Goal: Submit feedback/report problem

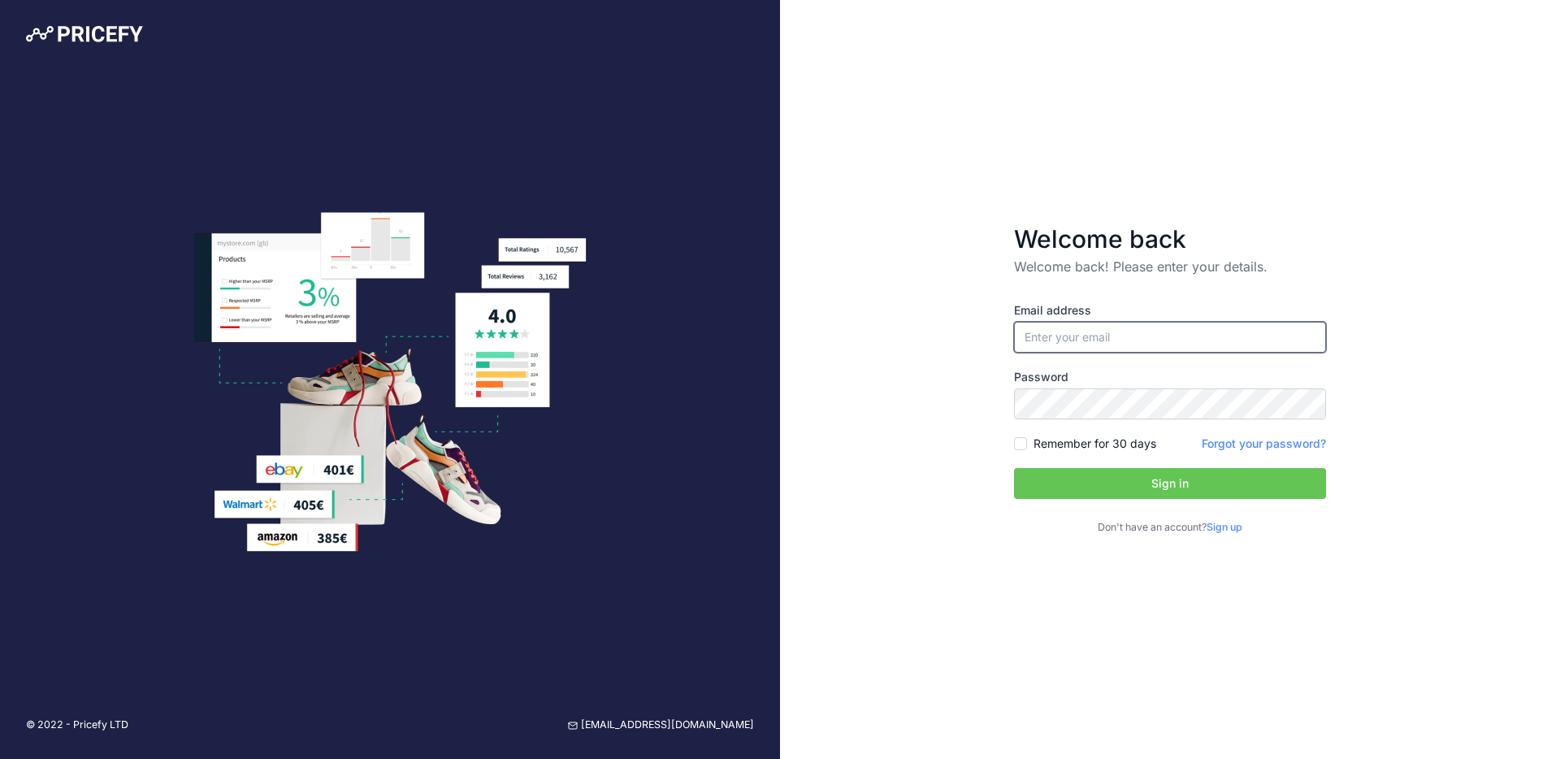
type input "[PERSON_NAME][EMAIL_ADDRESS][DOMAIN_NAME]"
click at [1173, 484] on button "Sign in" at bounding box center [1170, 483] width 312 height 31
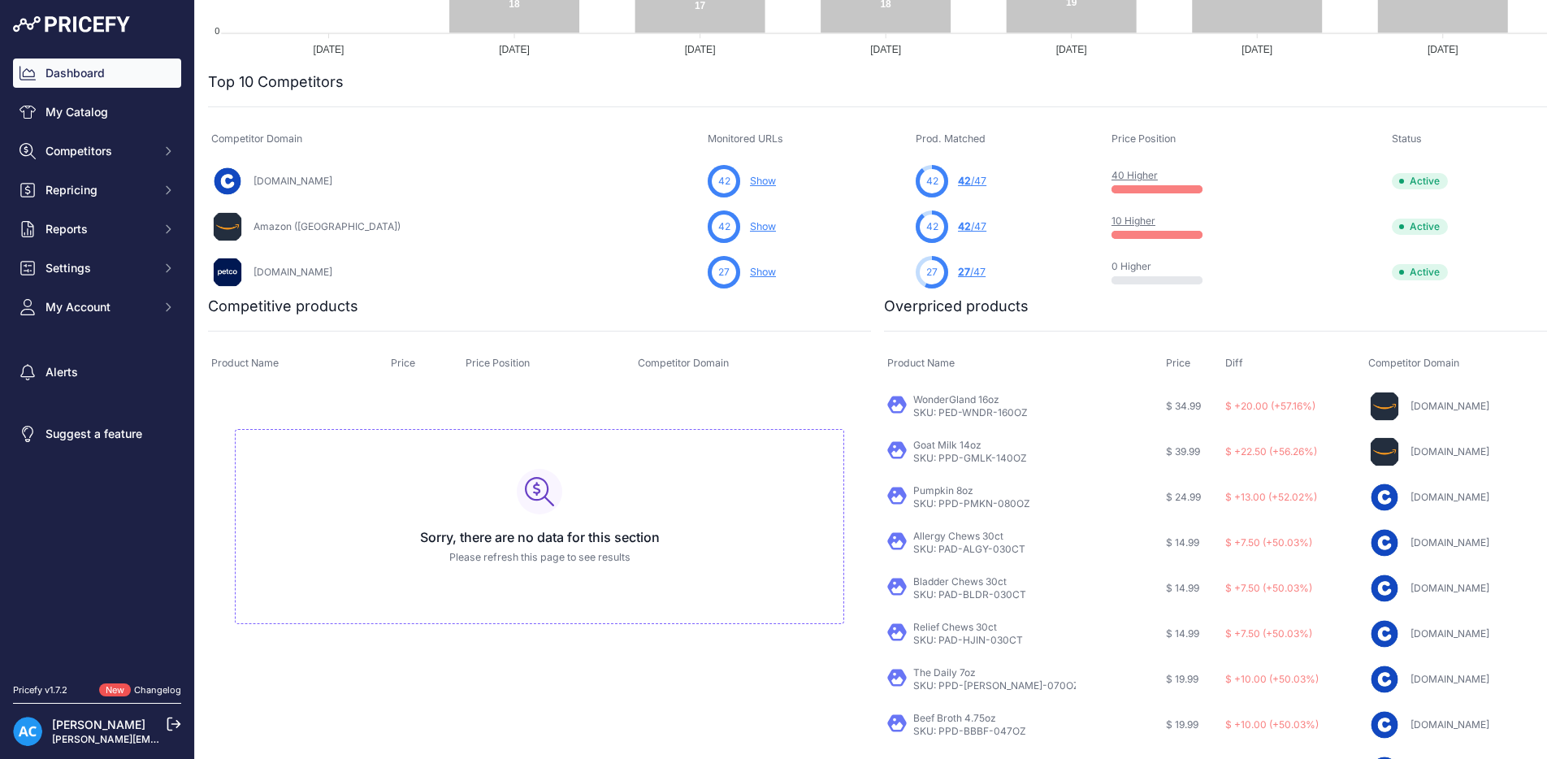
scroll to position [506, 0]
click at [130, 125] on link "My Catalog" at bounding box center [97, 112] width 168 height 29
click at [144, 70] on link "Dashboard" at bounding box center [97, 73] width 168 height 29
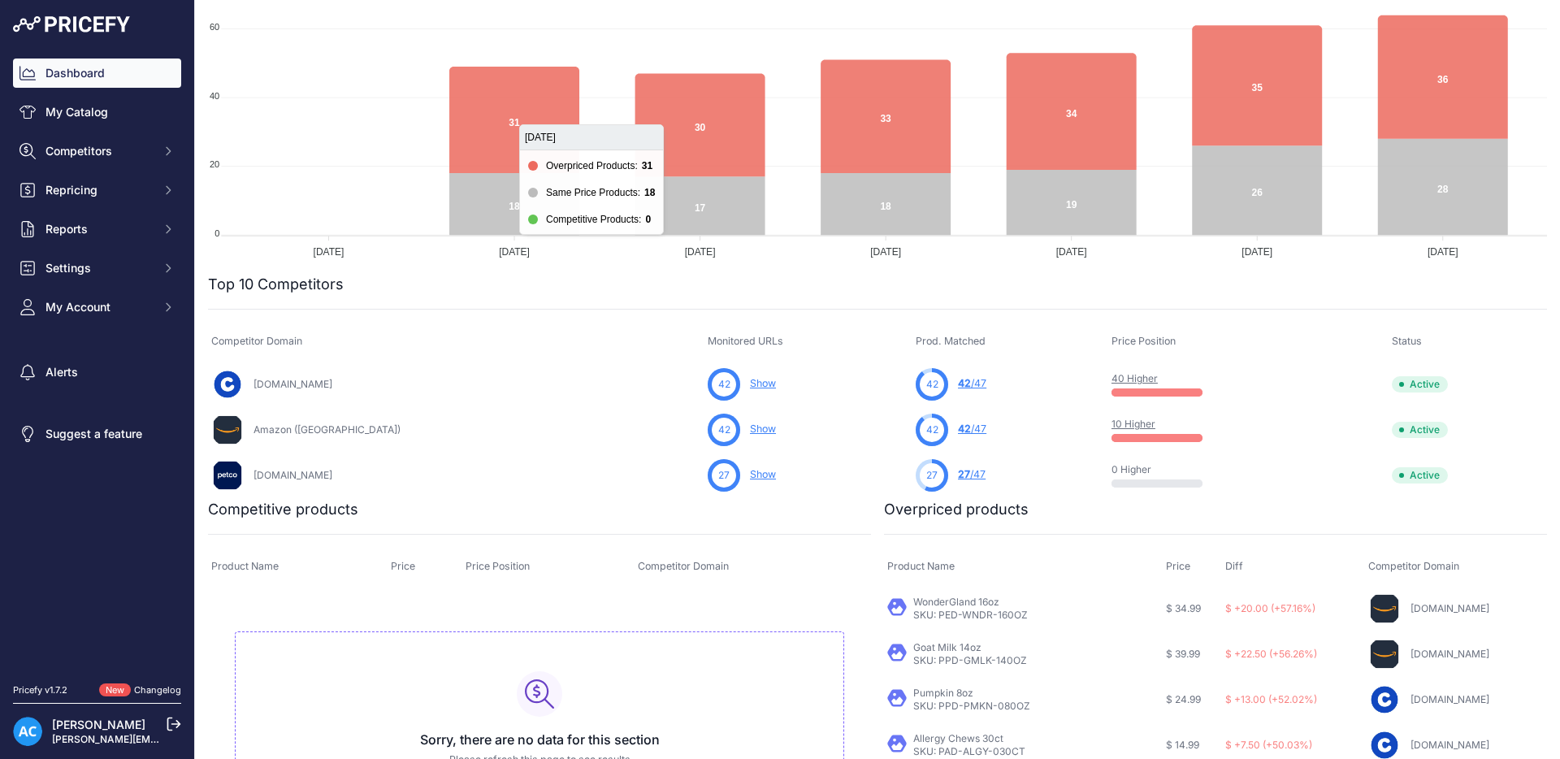
scroll to position [266, 0]
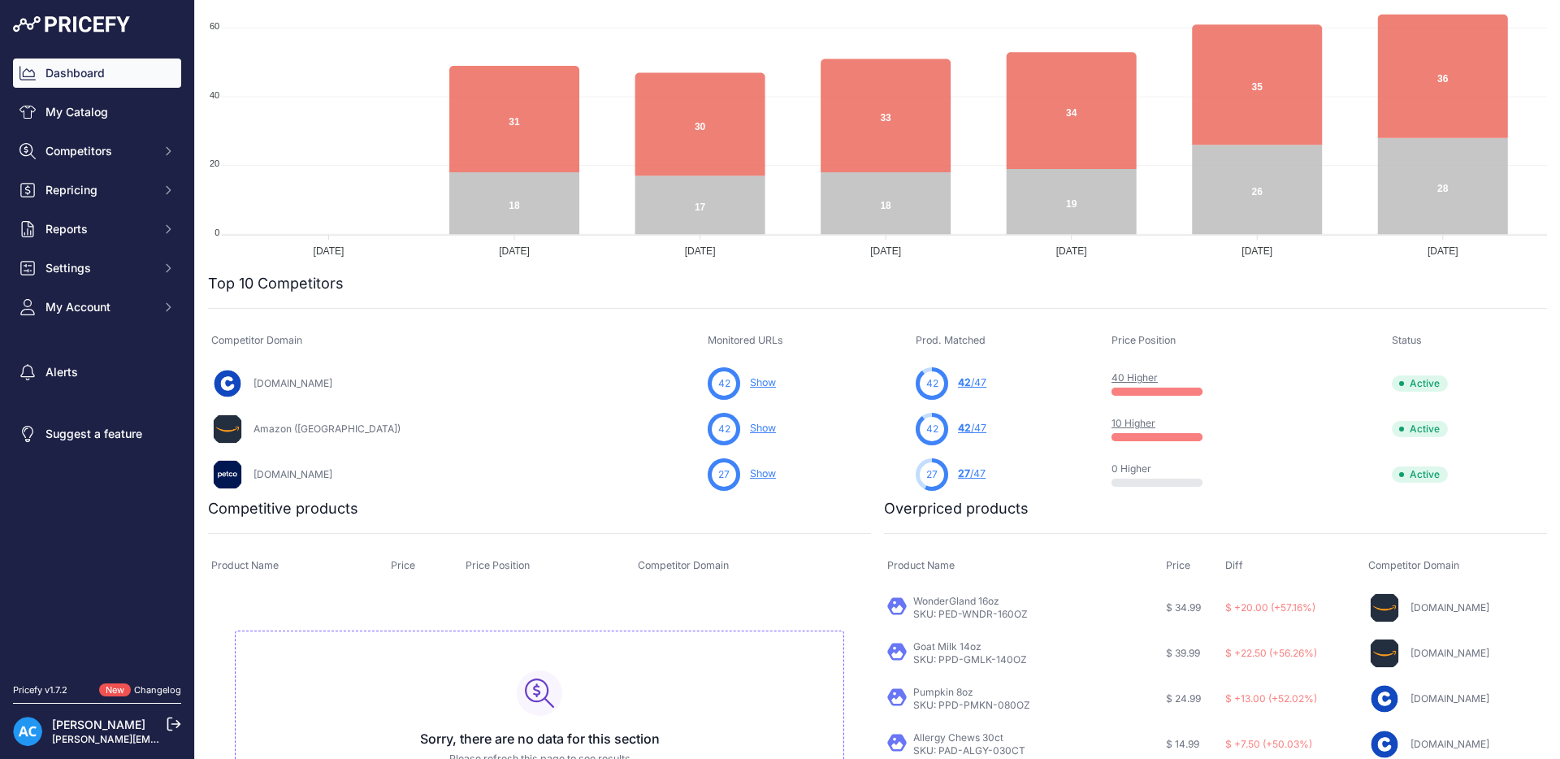
click at [958, 380] on link "42 /47" at bounding box center [972, 382] width 28 height 12
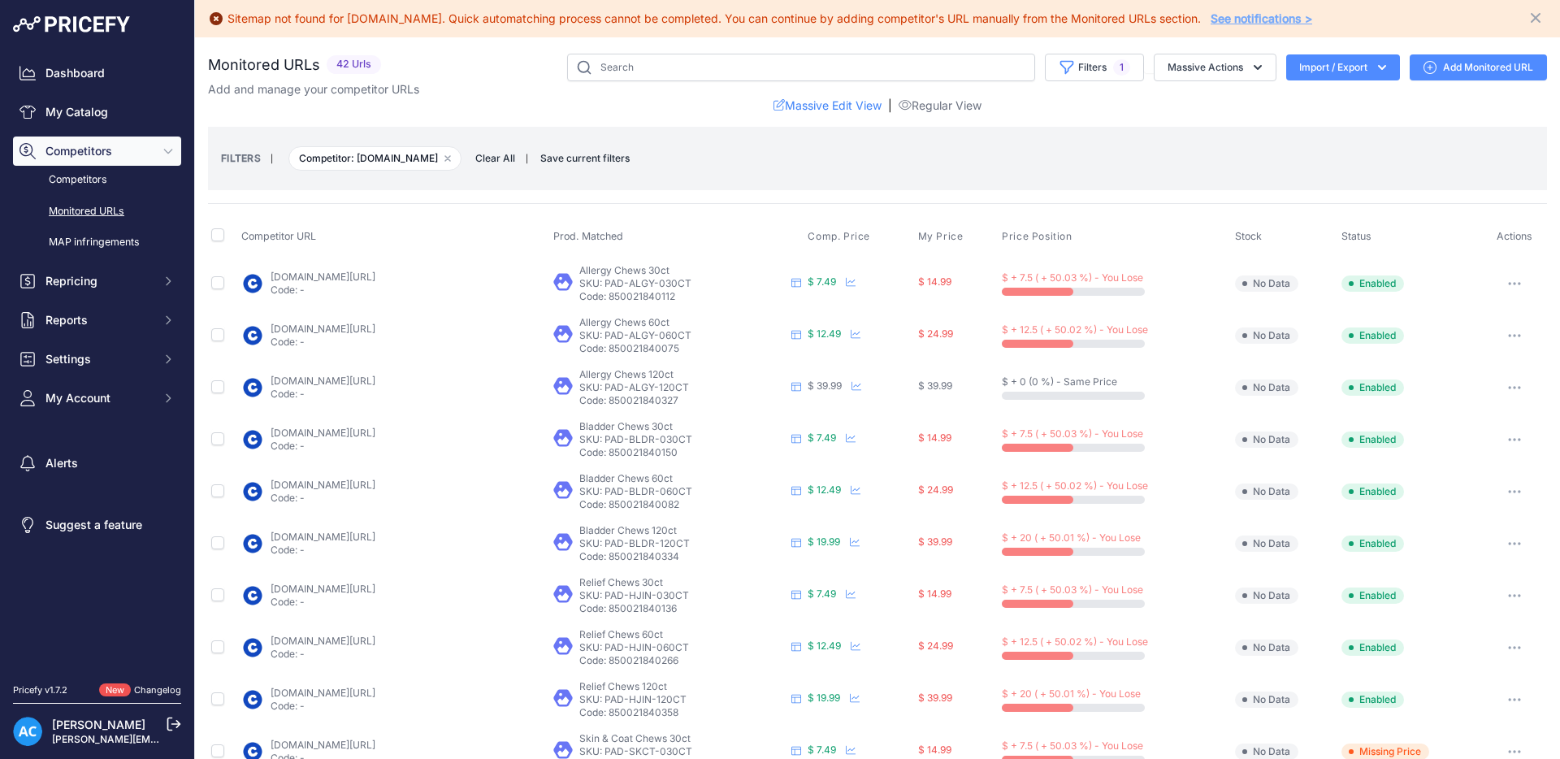
click at [106, 211] on link "Monitored URLs" at bounding box center [97, 211] width 168 height 28
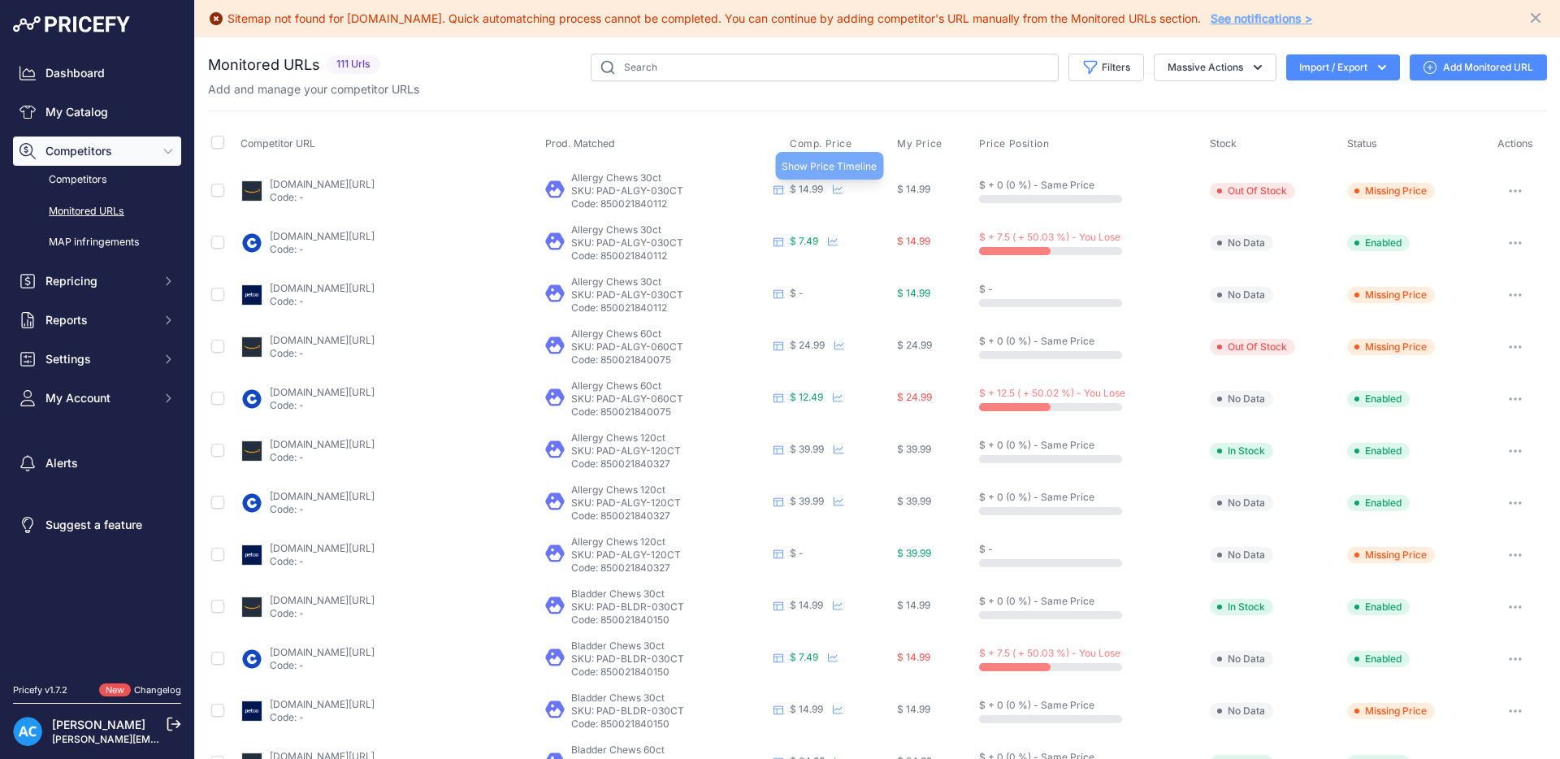
click at [836, 189] on icon at bounding box center [838, 189] width 10 height 10
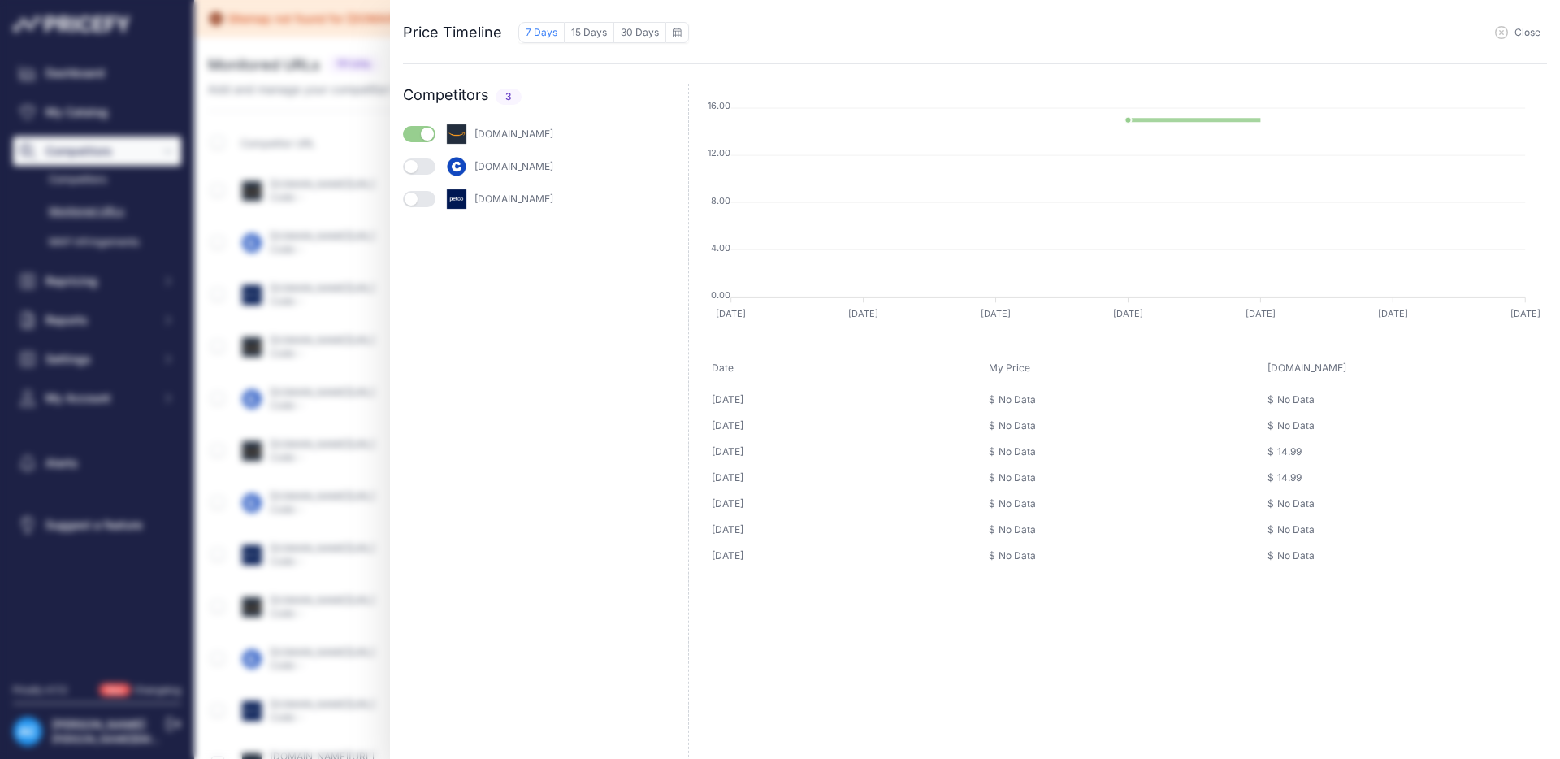
click at [425, 168] on button "button" at bounding box center [419, 166] width 33 height 16
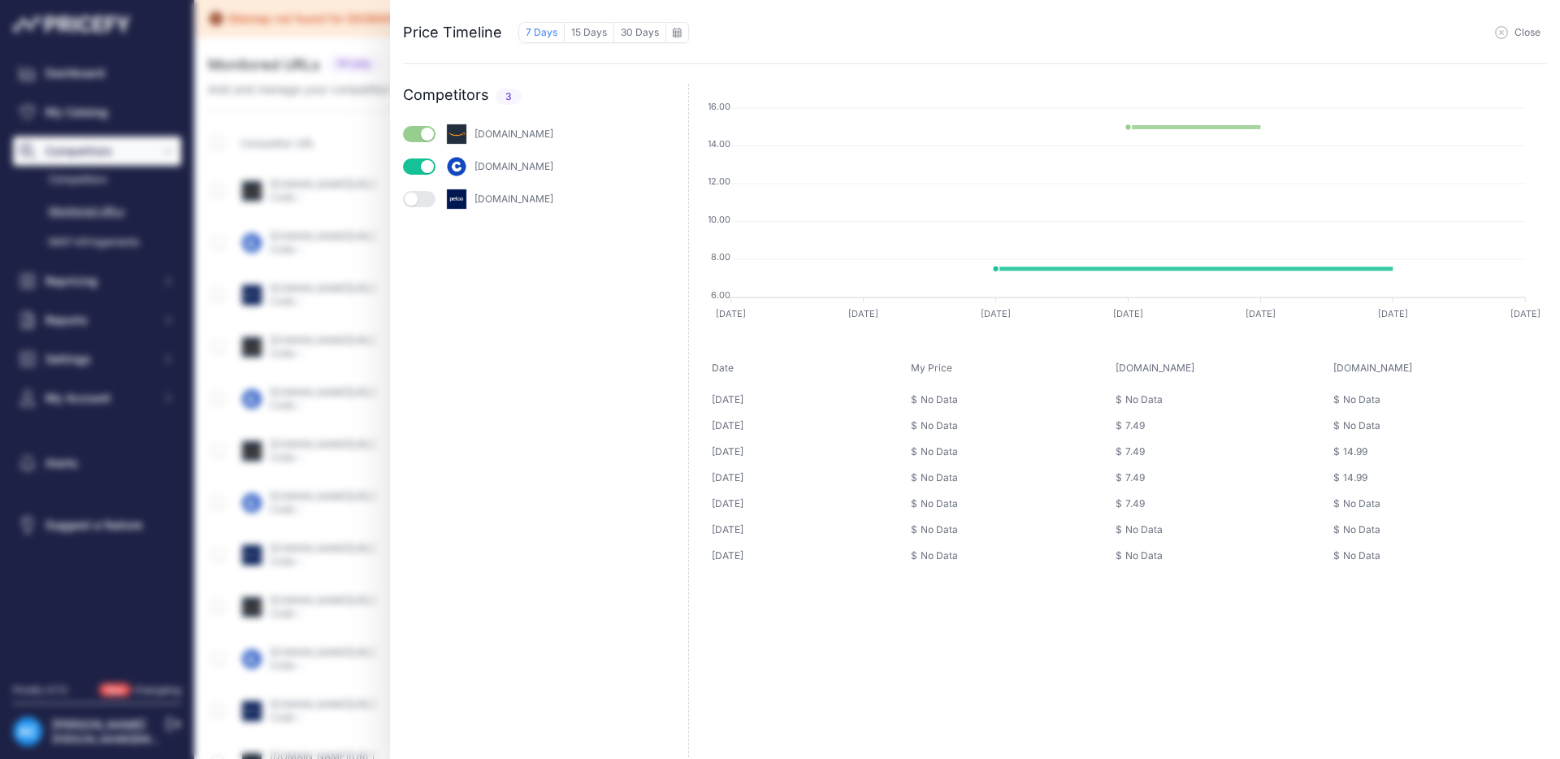
click at [419, 202] on button "button" at bounding box center [419, 199] width 33 height 16
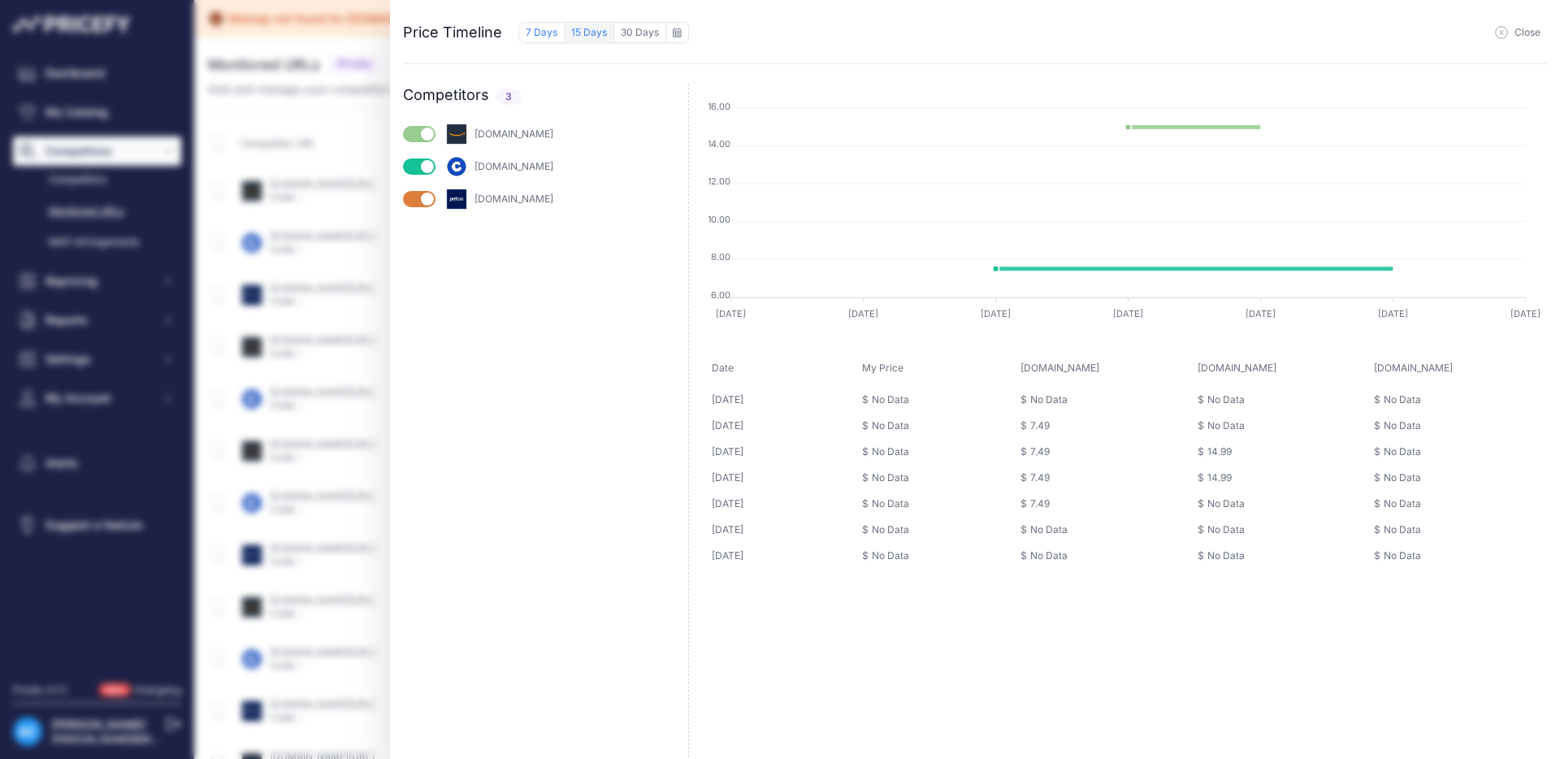
click at [588, 40] on button "15 Days" at bounding box center [590, 32] width 50 height 21
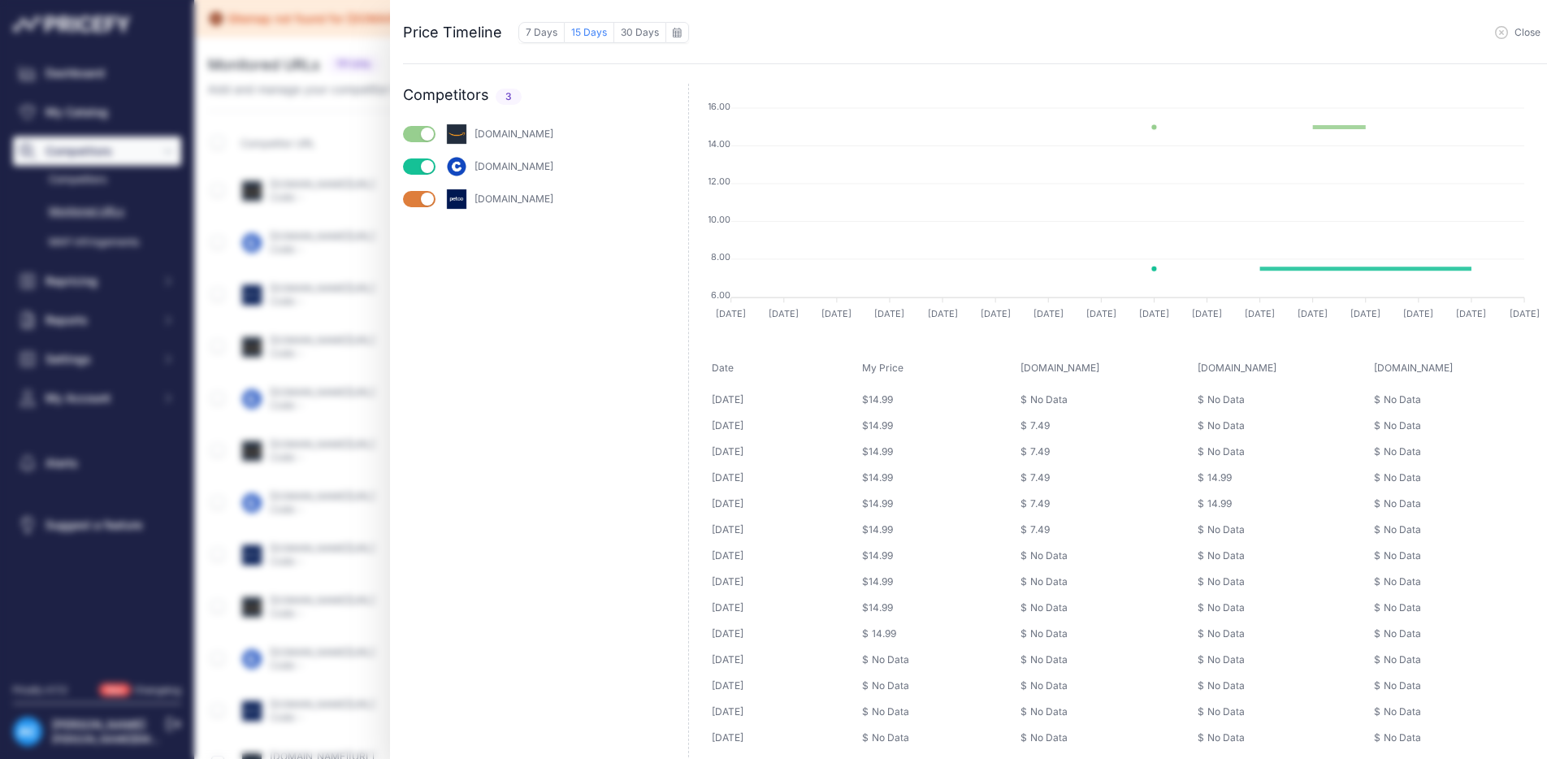
click at [1504, 37] on icon "button" at bounding box center [1501, 32] width 13 height 13
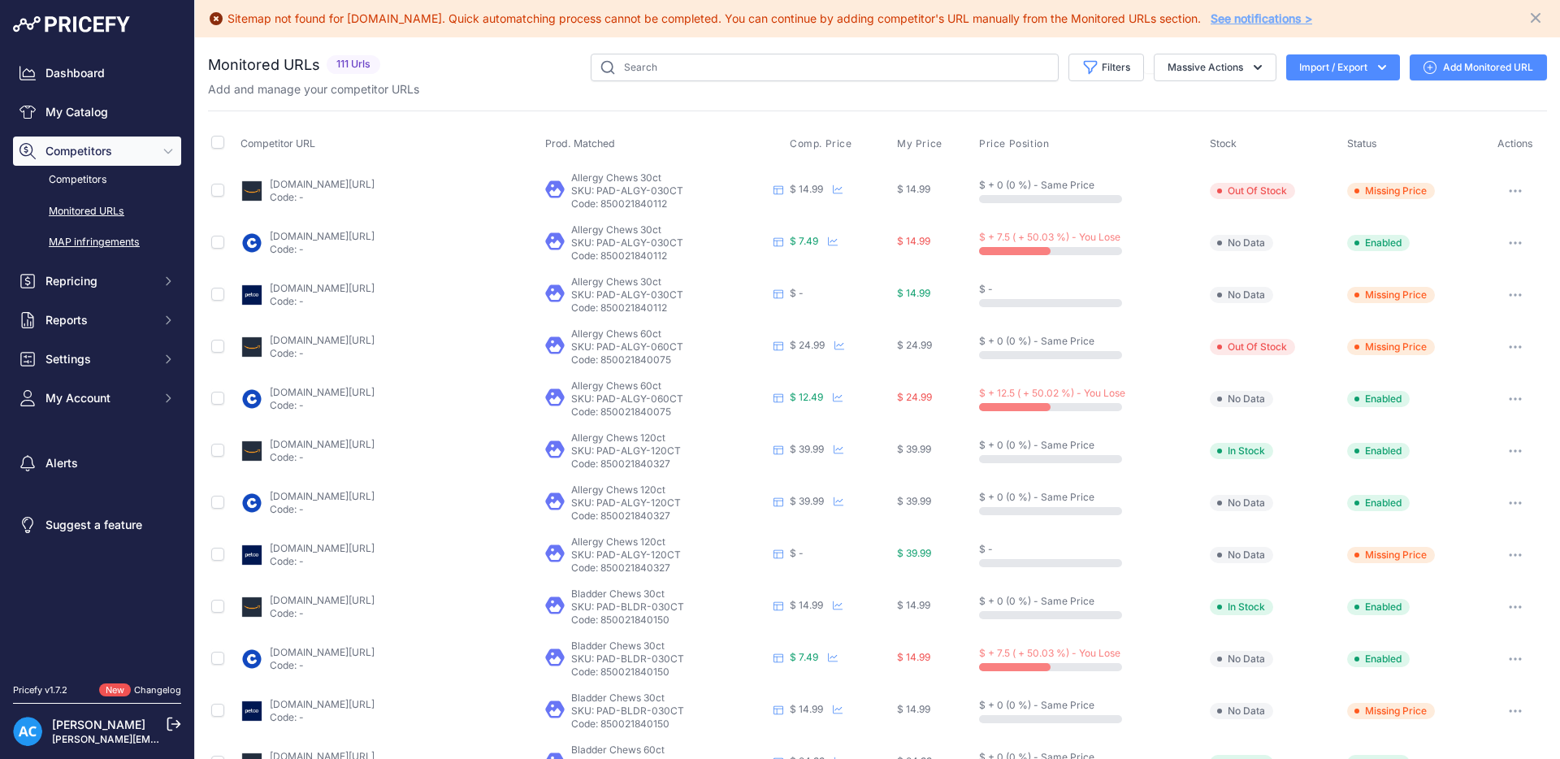
click at [103, 248] on link "MAP infringements" at bounding box center [97, 242] width 168 height 28
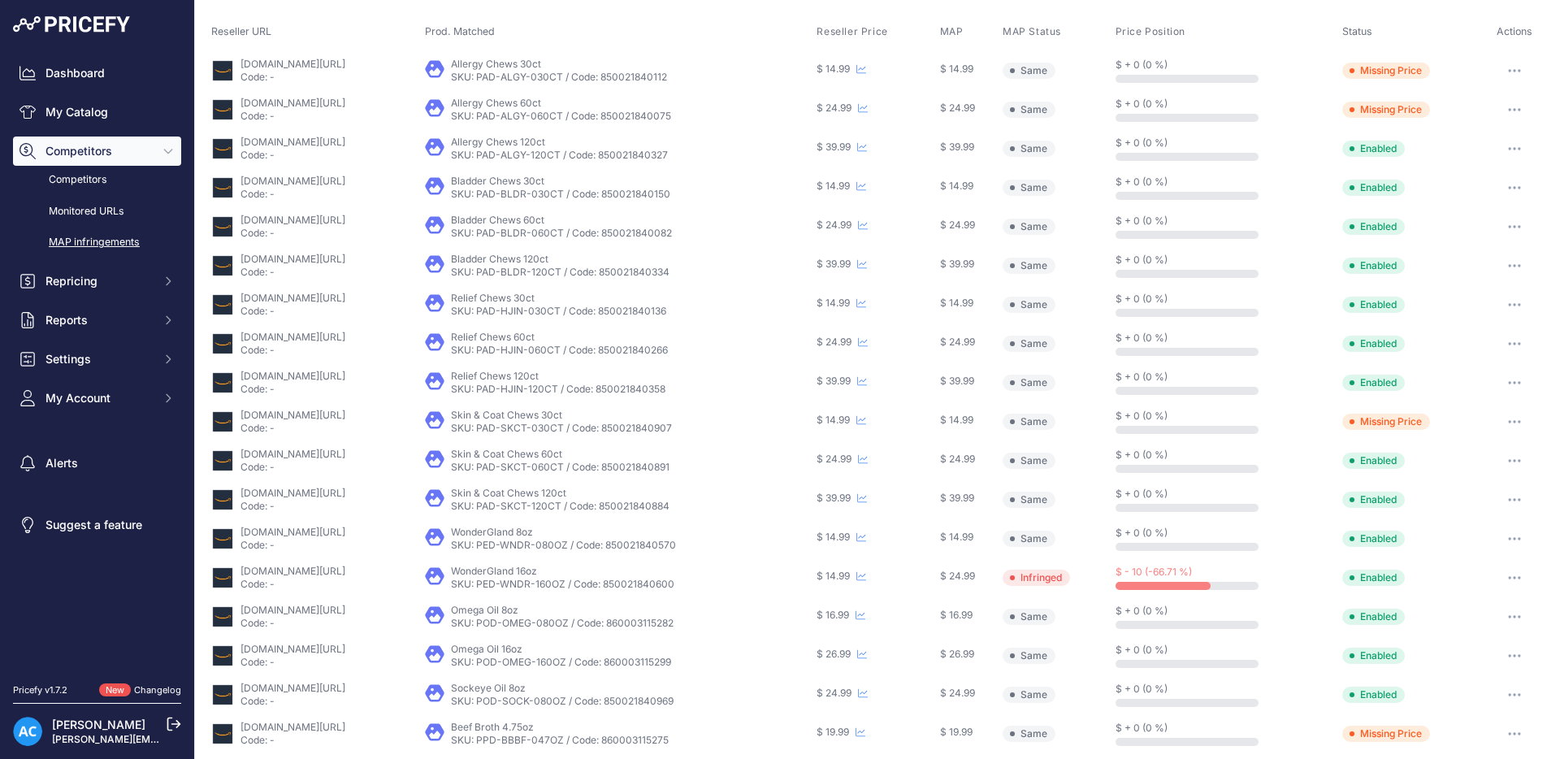
scroll to position [251, 0]
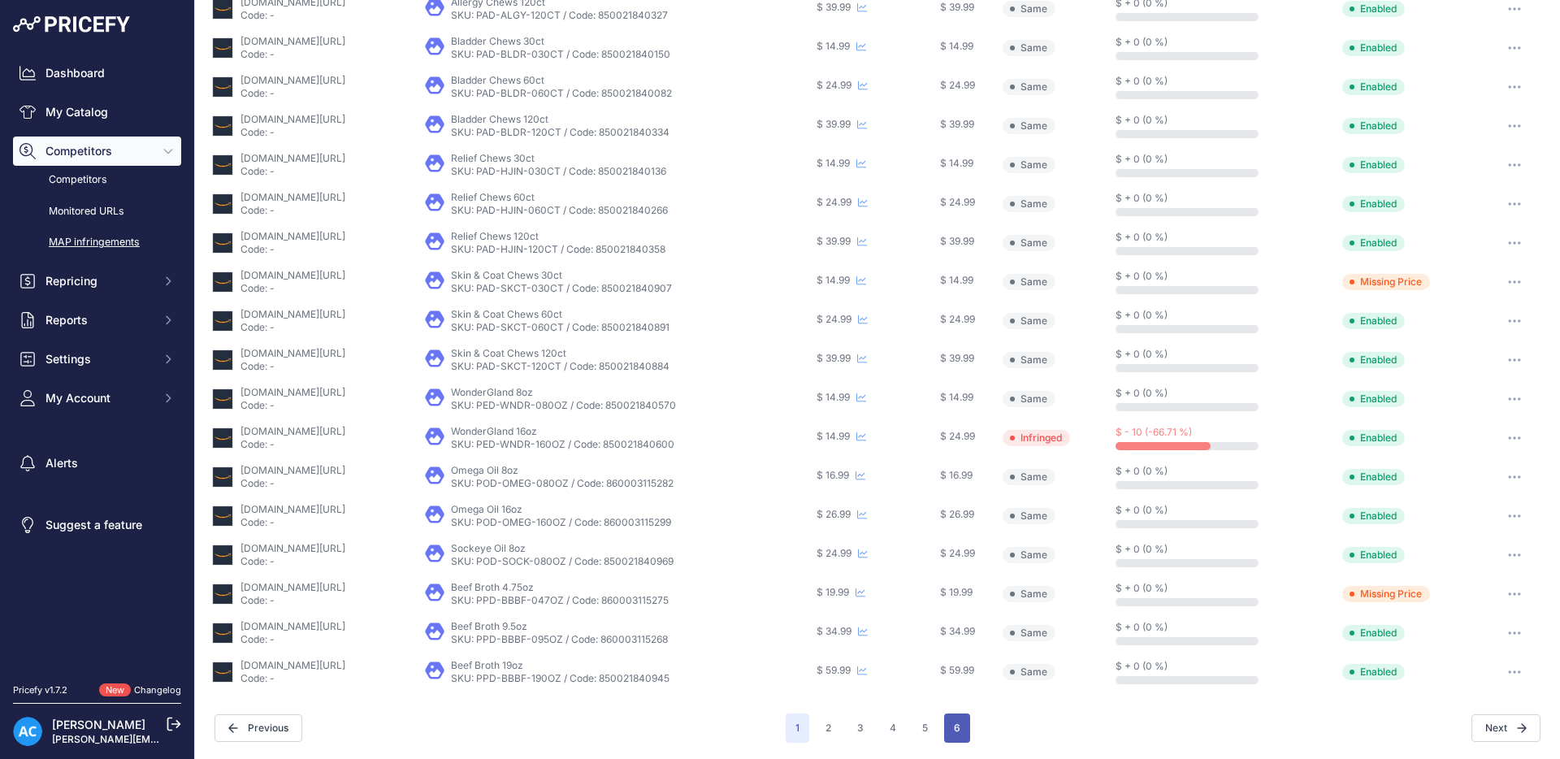
click at [950, 736] on button "6" at bounding box center [957, 728] width 26 height 29
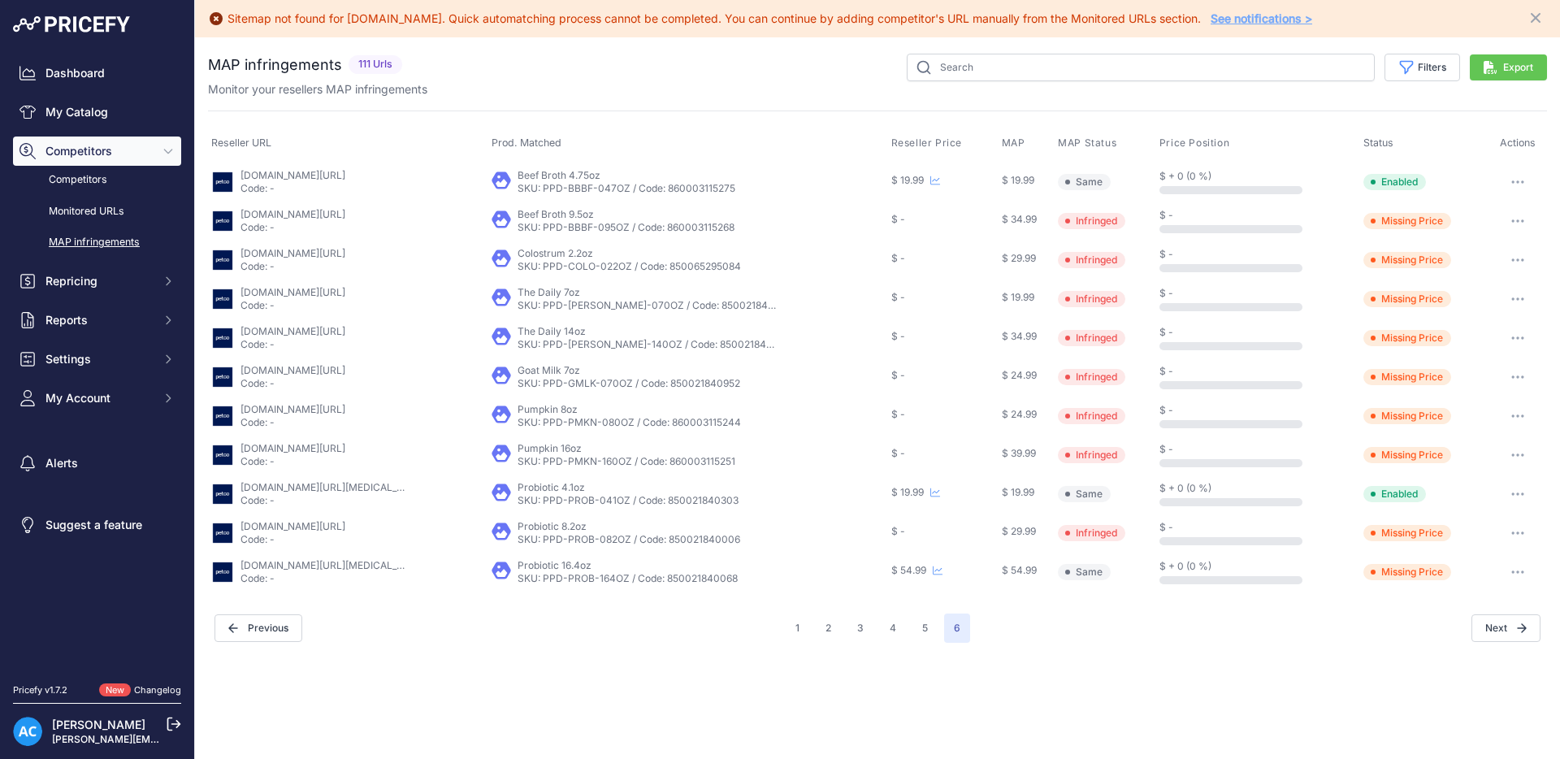
click at [1520, 491] on button "button" at bounding box center [1518, 494] width 33 height 23
click at [98, 207] on link "Monitored URLs" at bounding box center [97, 211] width 168 height 28
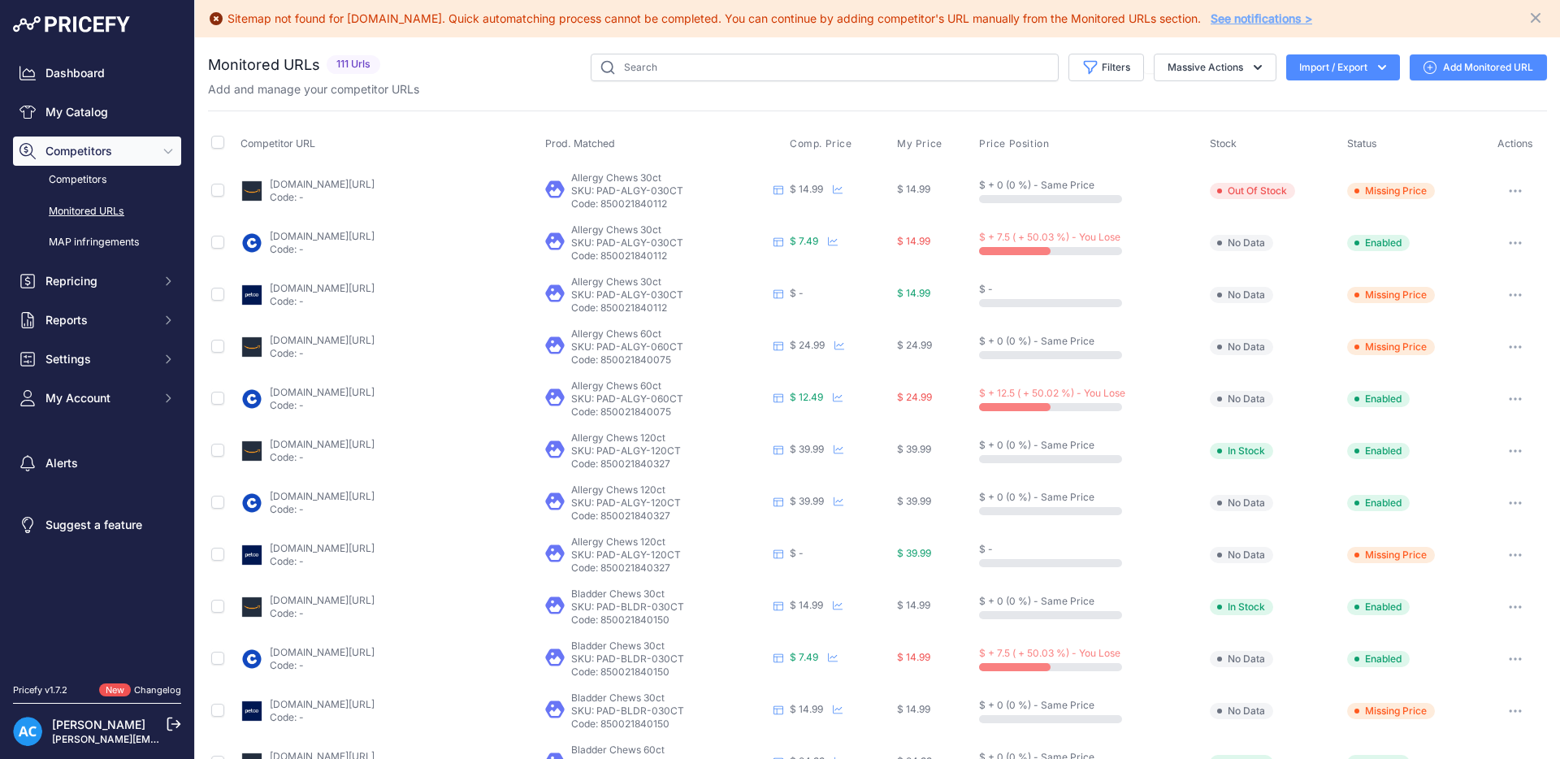
click at [1376, 68] on icon "button" at bounding box center [1382, 67] width 16 height 16
click at [1517, 192] on icon "button" at bounding box center [1515, 190] width 13 height 3
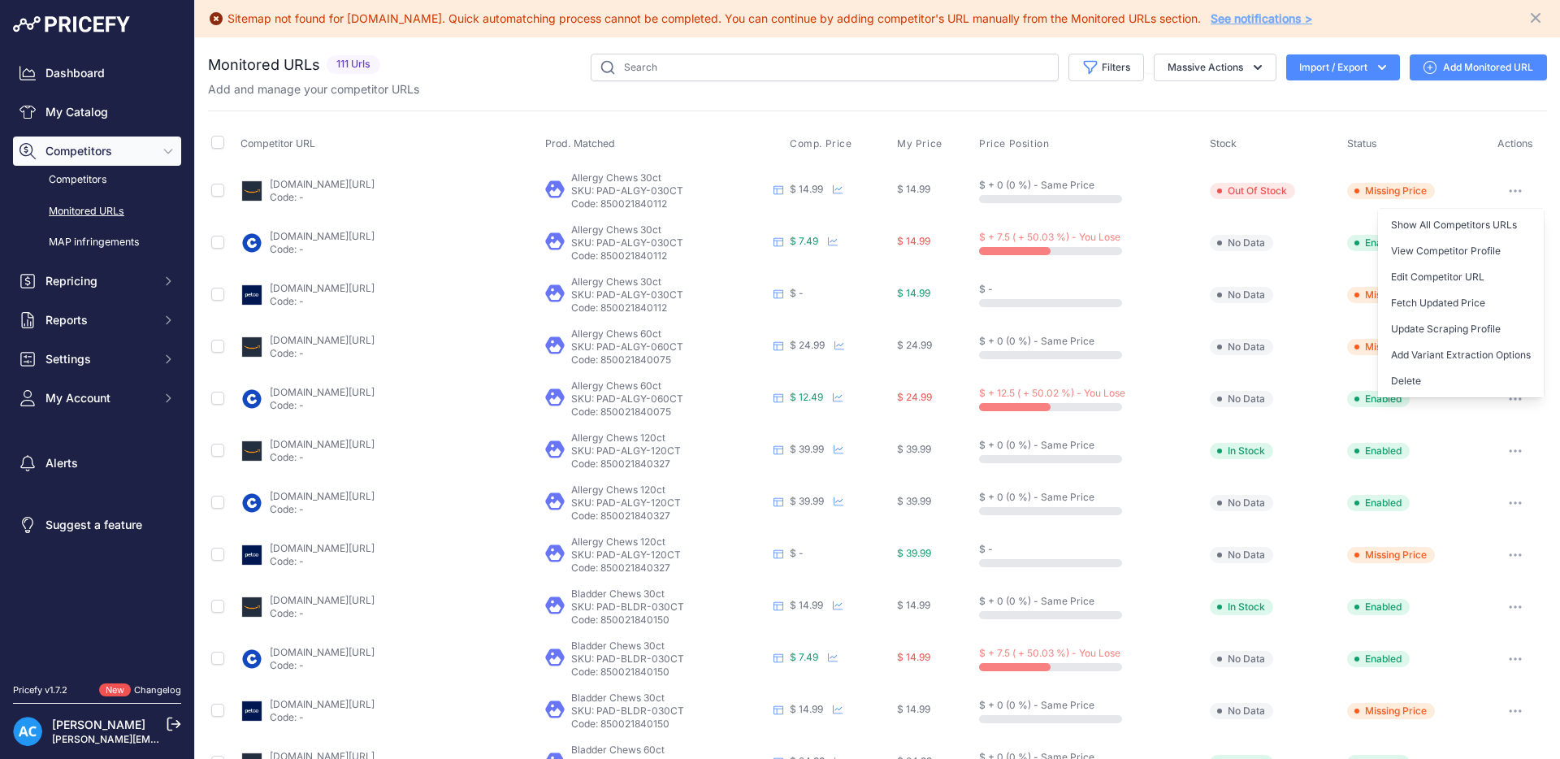
click at [1465, 181] on td "Missing Price" at bounding box center [1414, 191] width 141 height 53
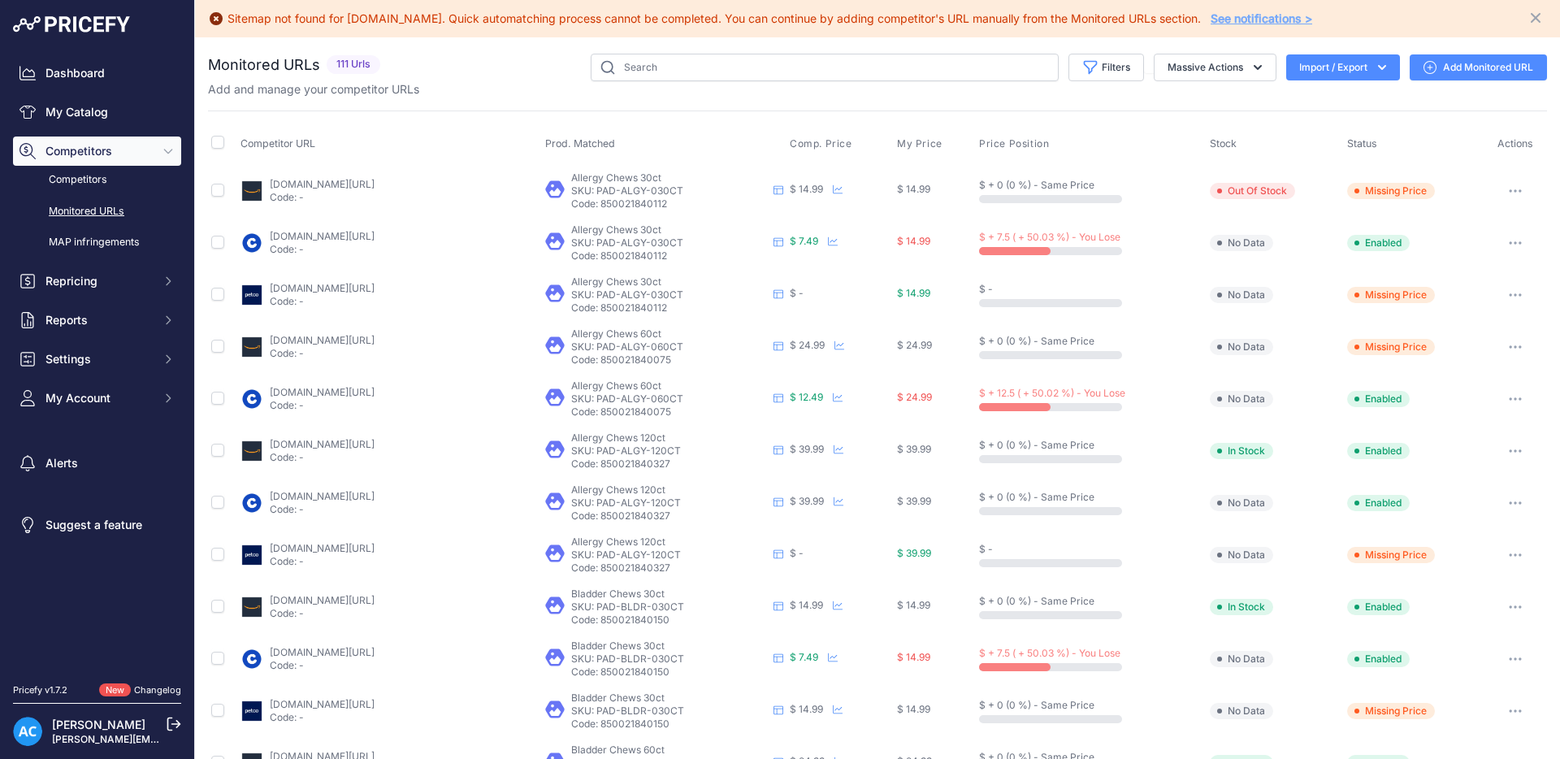
click at [1515, 242] on icon "button" at bounding box center [1516, 243] width 2 height 2
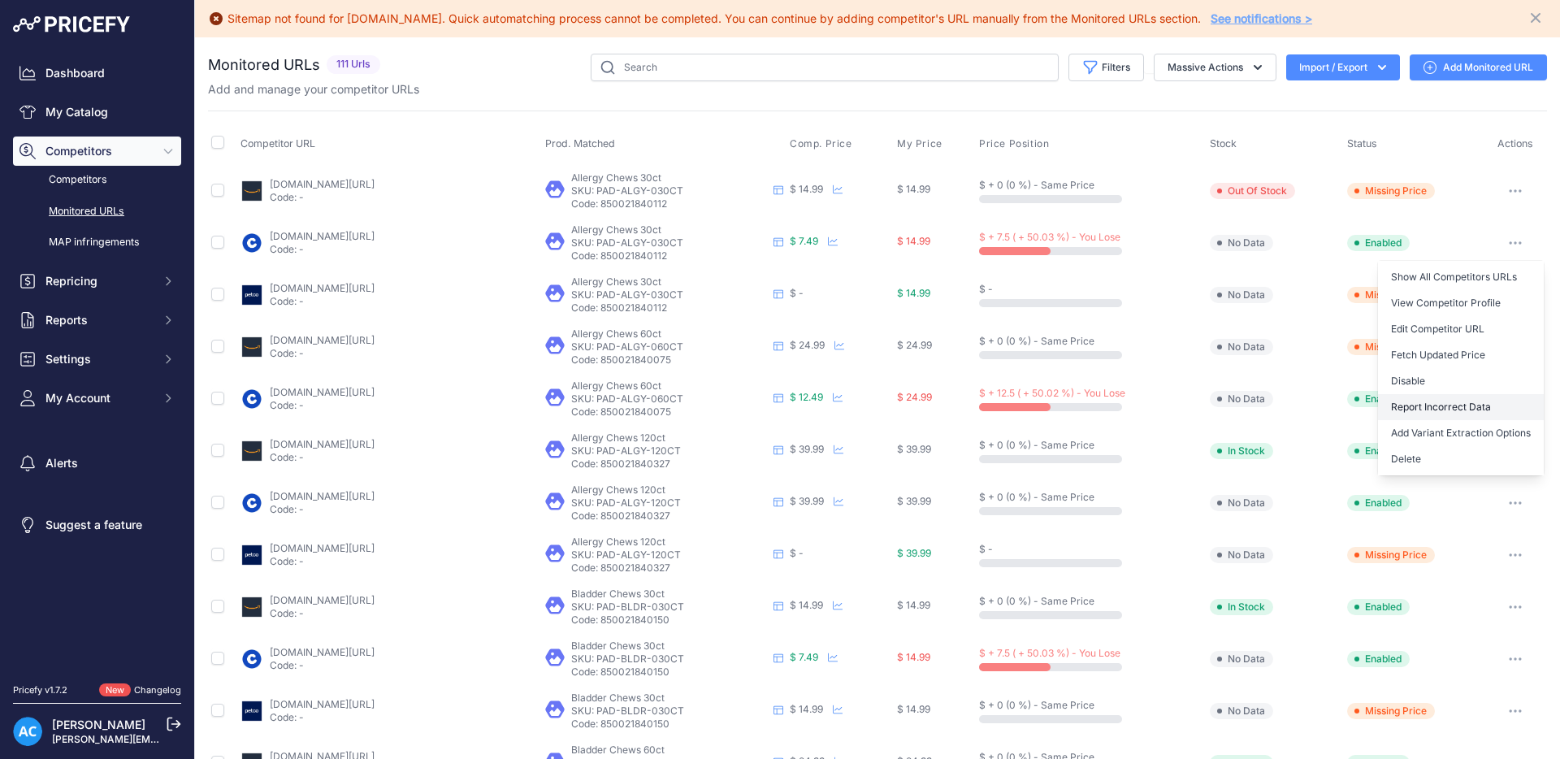
click at [1448, 414] on button "Report Incorrect Data" at bounding box center [1461, 407] width 166 height 26
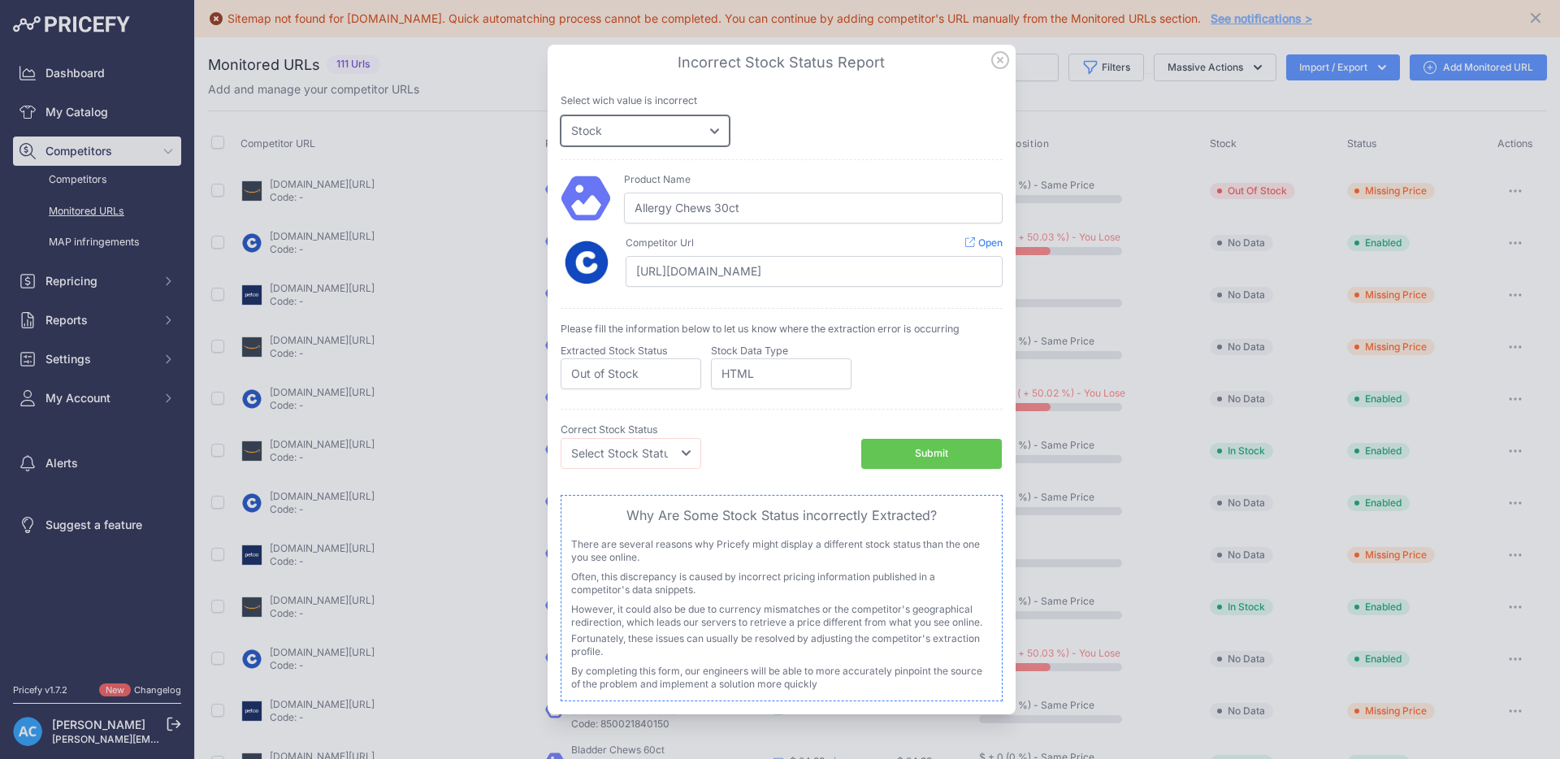
click at [724, 132] on select "Price Stock" at bounding box center [645, 130] width 169 height 31
select select "price"
click at [561, 115] on select "Price Stock" at bounding box center [645, 130] width 169 height 31
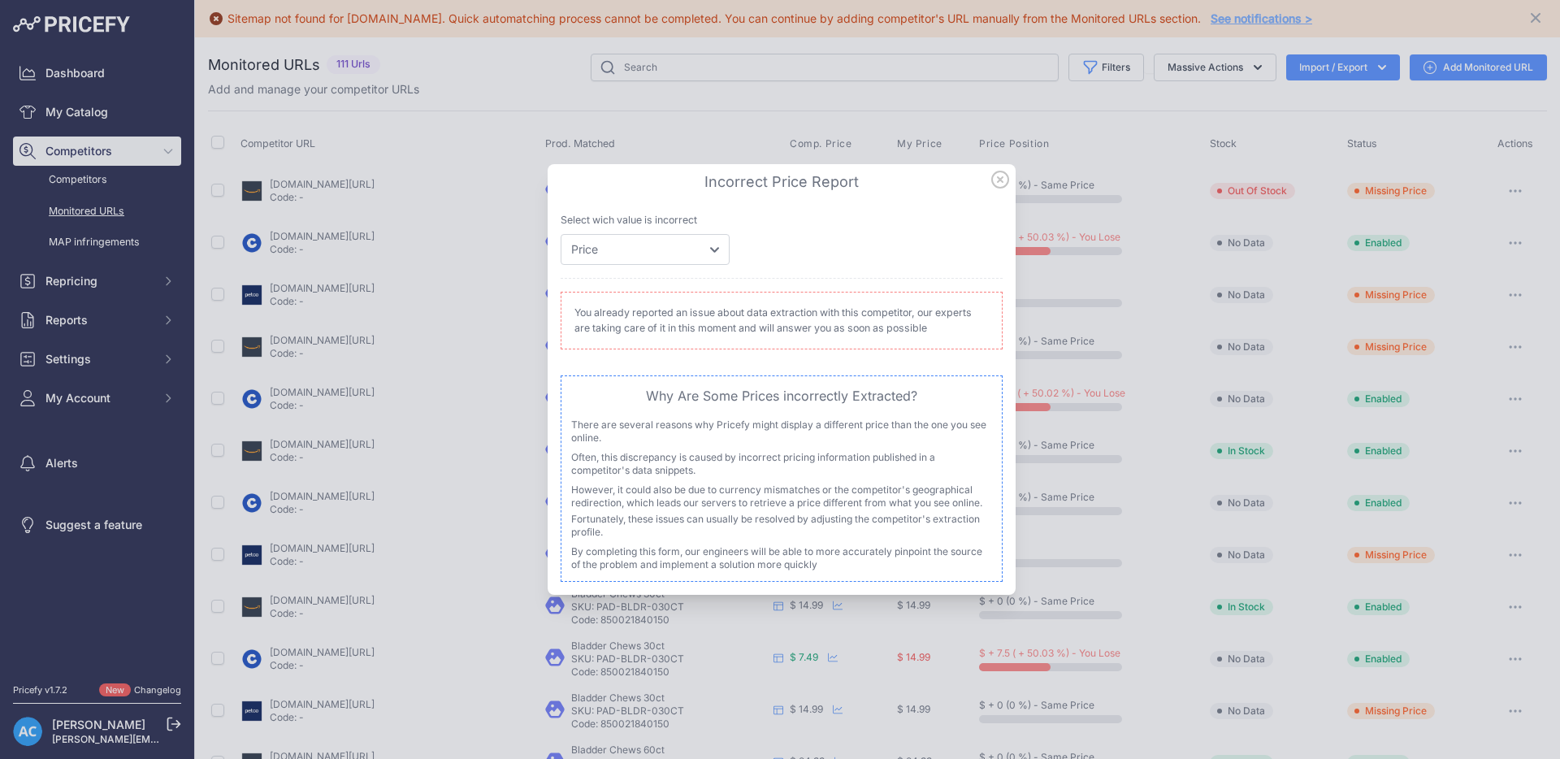
click at [1002, 180] on icon at bounding box center [1000, 179] width 16 height 16
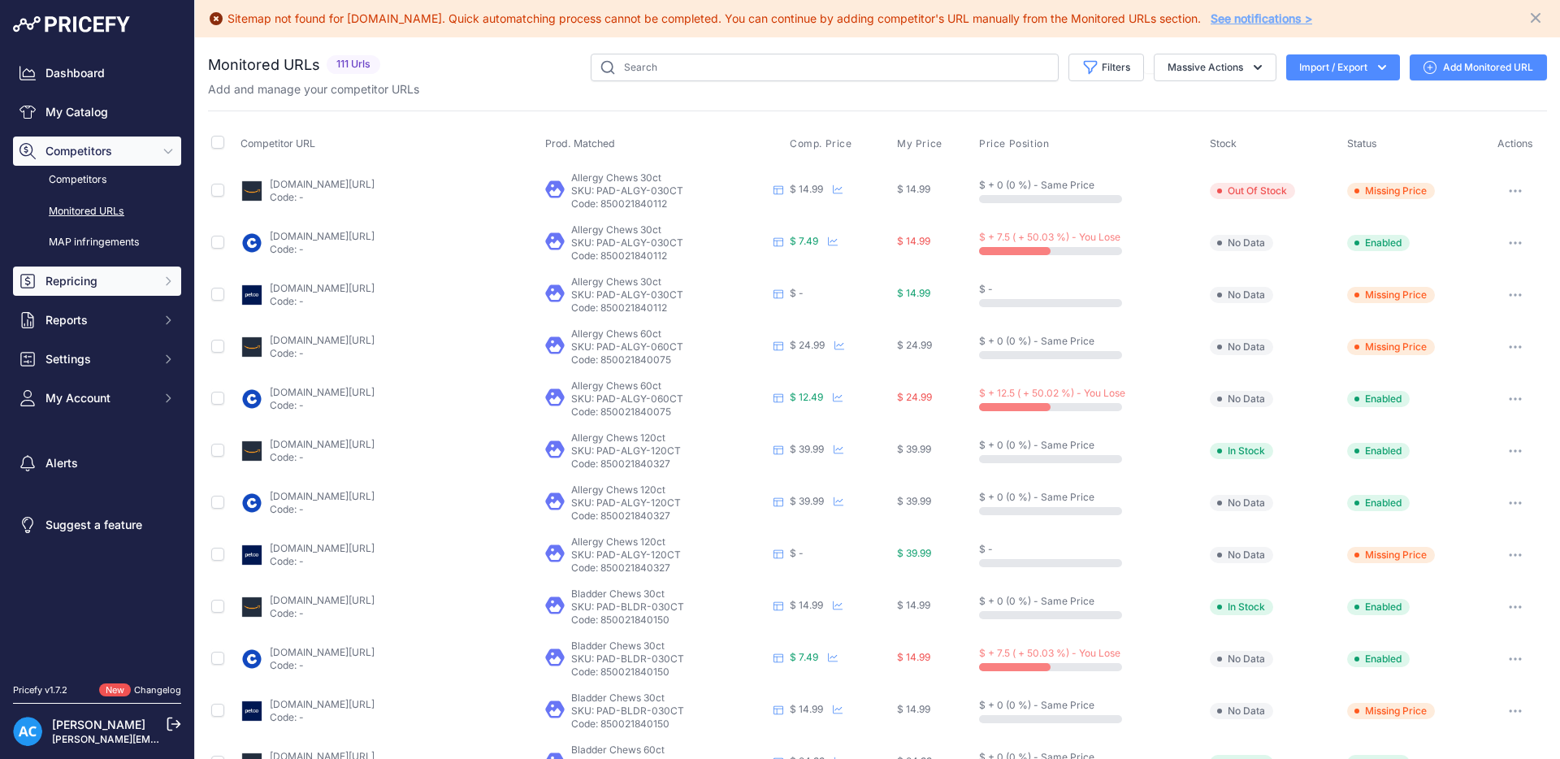
click at [163, 281] on icon "Sidebar" at bounding box center [168, 281] width 13 height 13
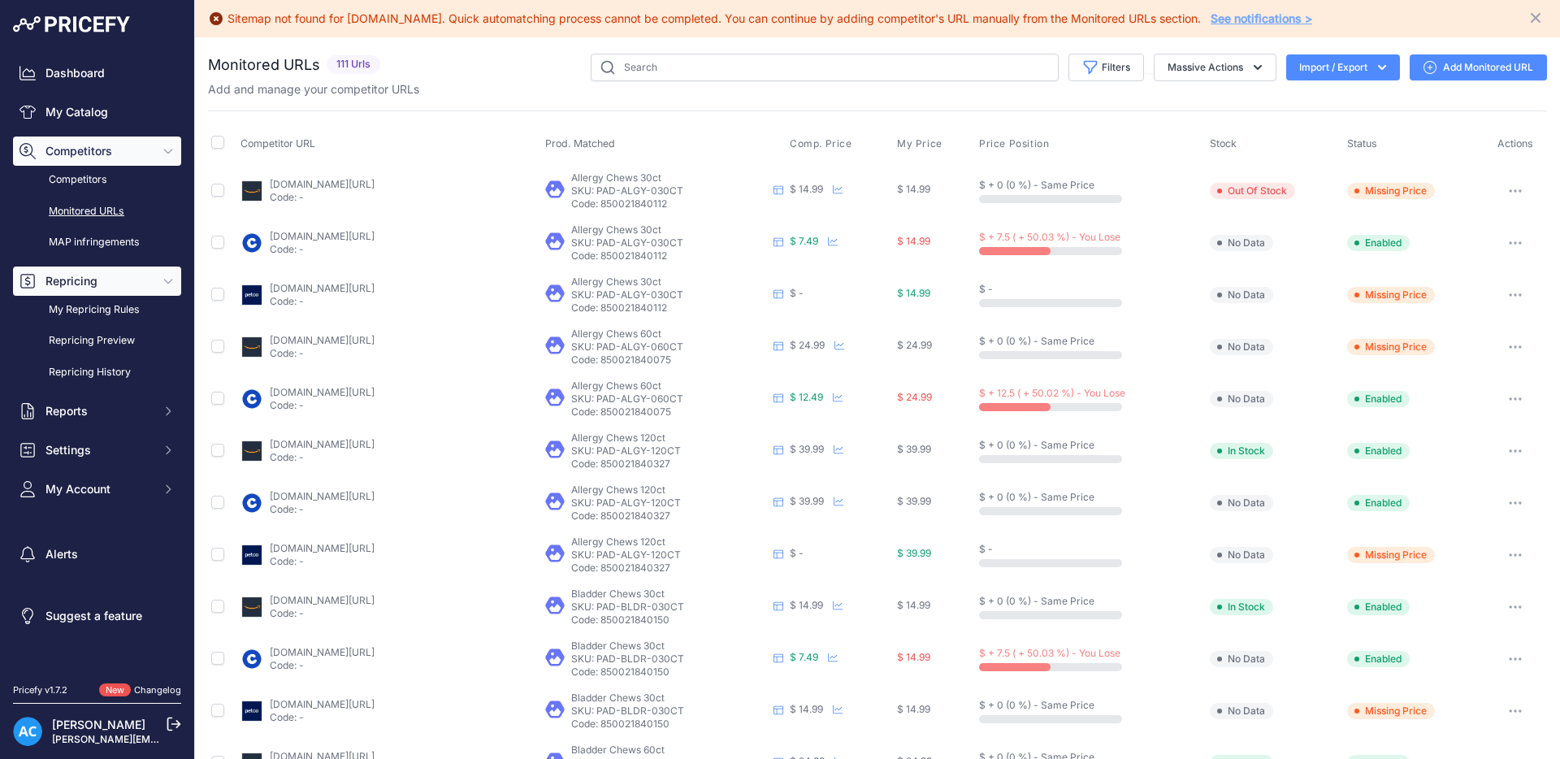
click at [163, 281] on icon "Sidebar" at bounding box center [168, 281] width 13 height 13
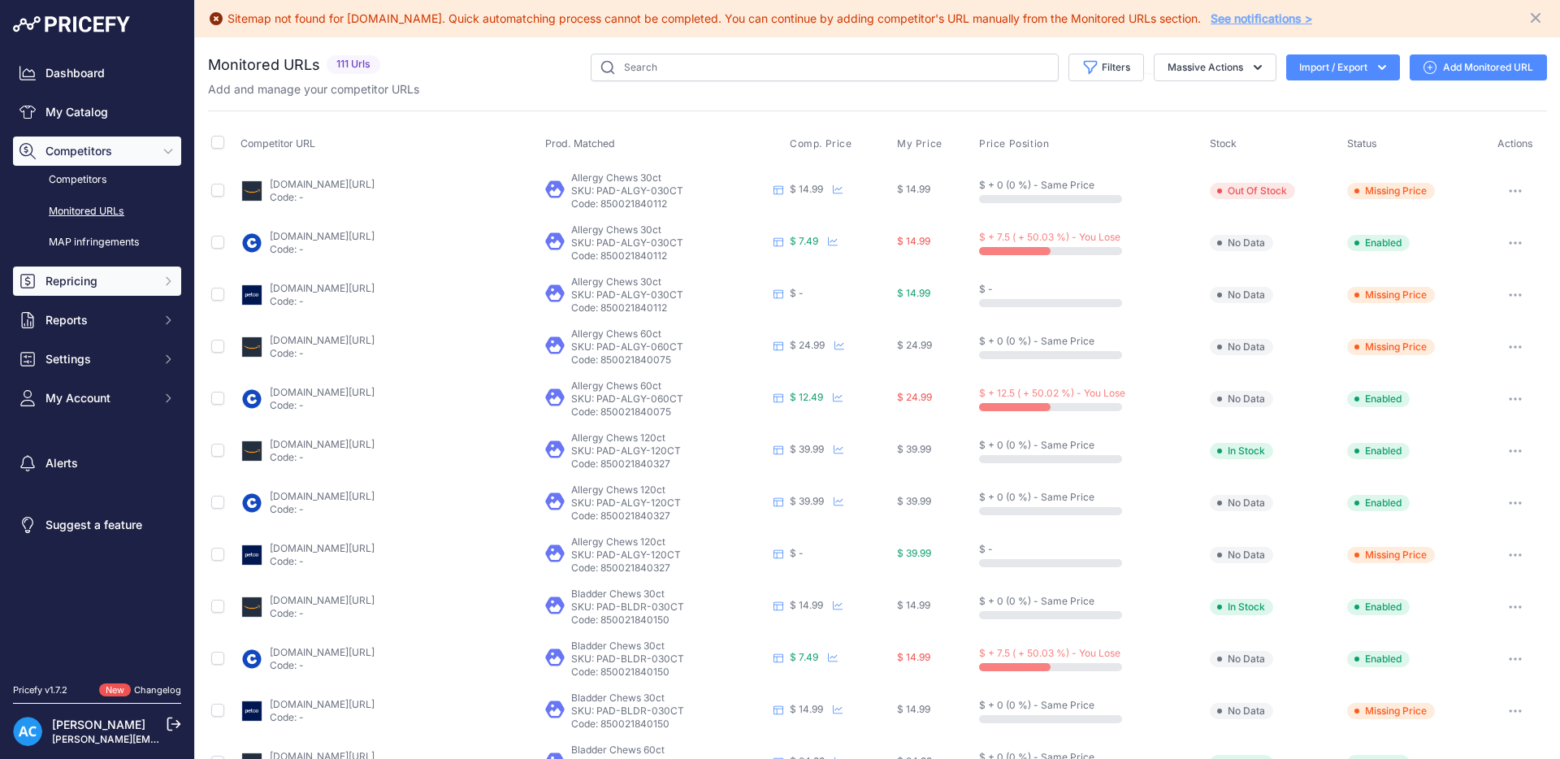
click at [163, 281] on icon "Sidebar" at bounding box center [168, 281] width 13 height 13
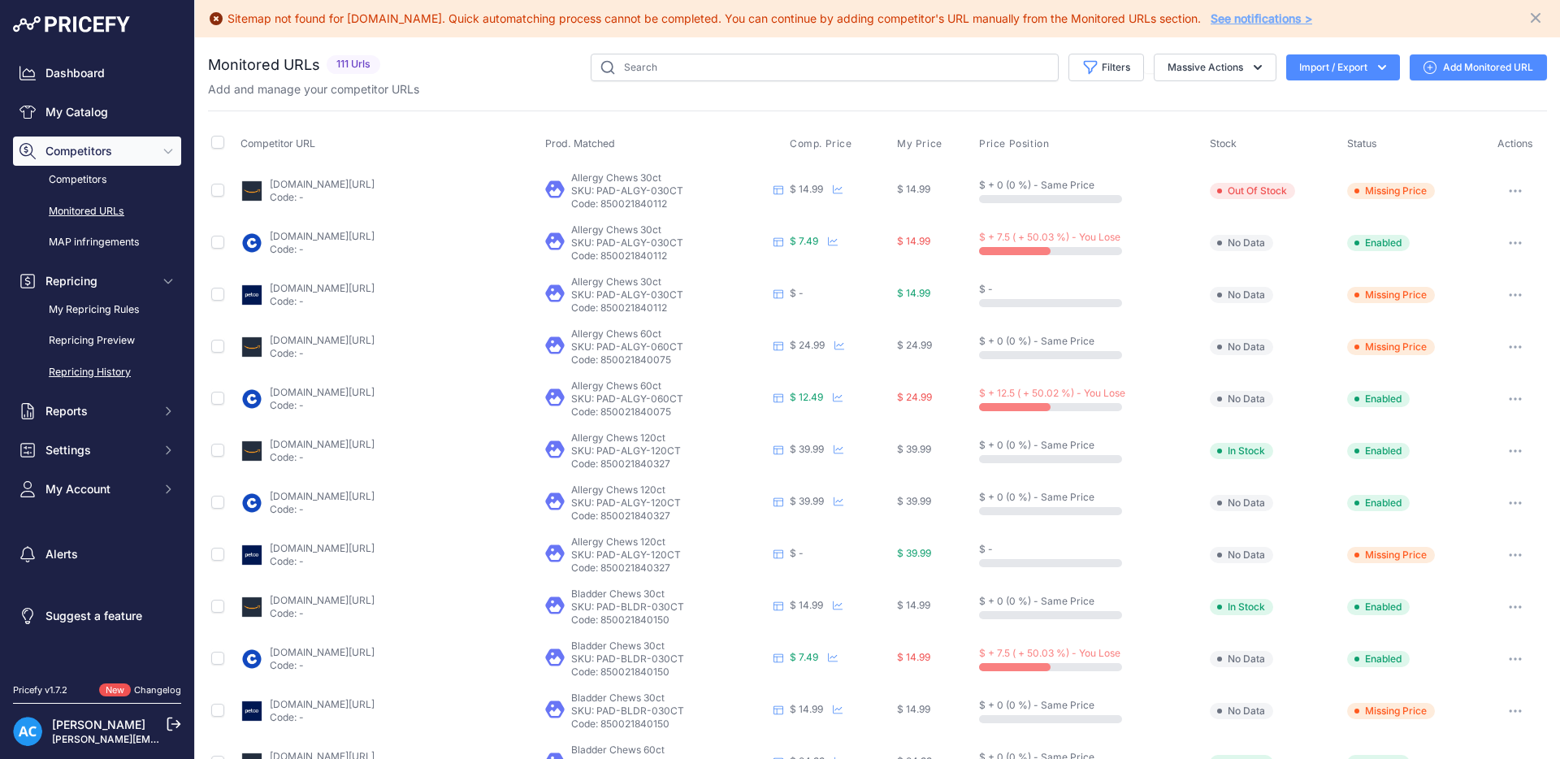
click at [117, 378] on link "Repricing History" at bounding box center [97, 372] width 168 height 28
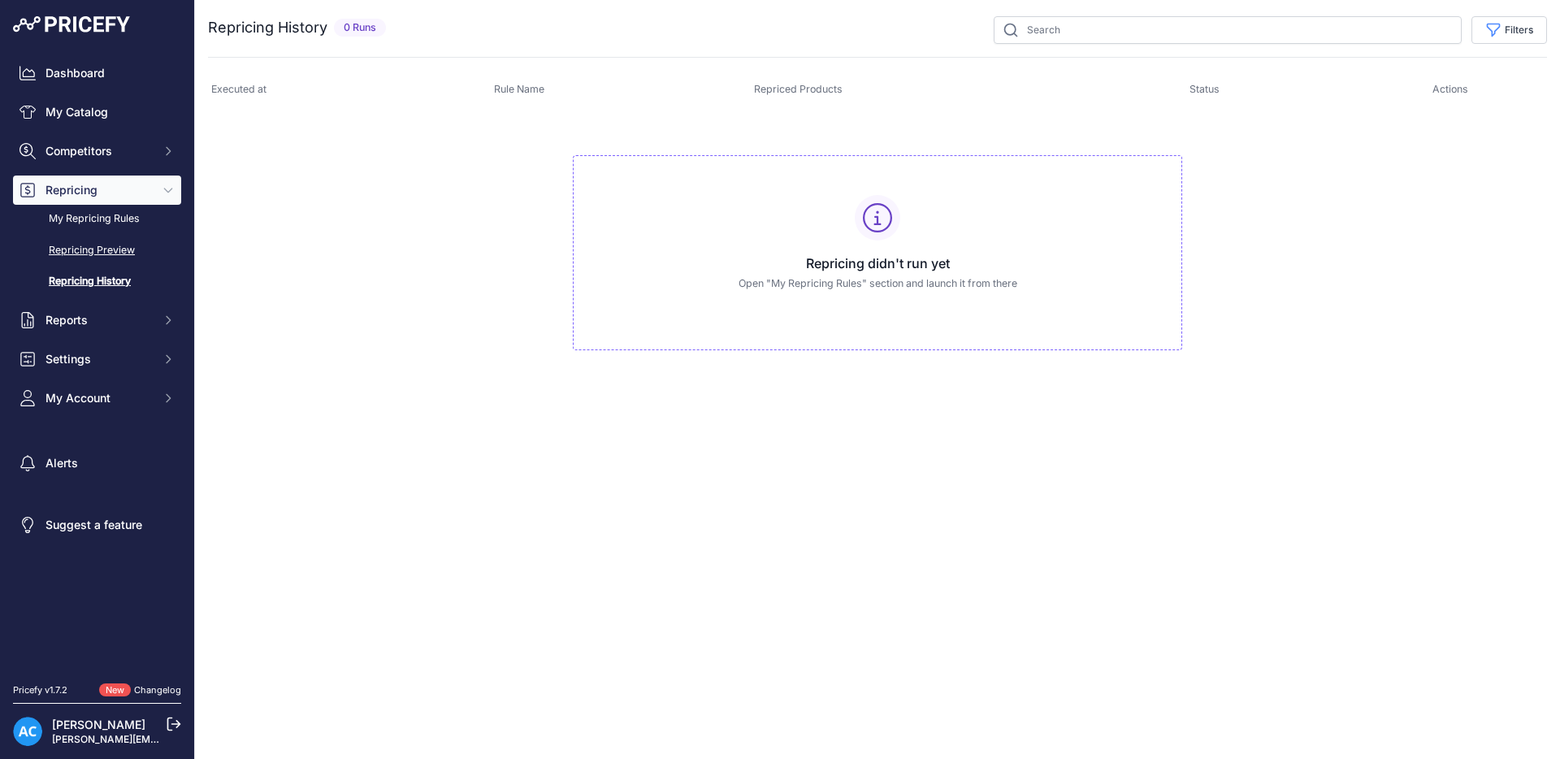
click at [104, 245] on link "Repricing Preview" at bounding box center [97, 251] width 168 height 28
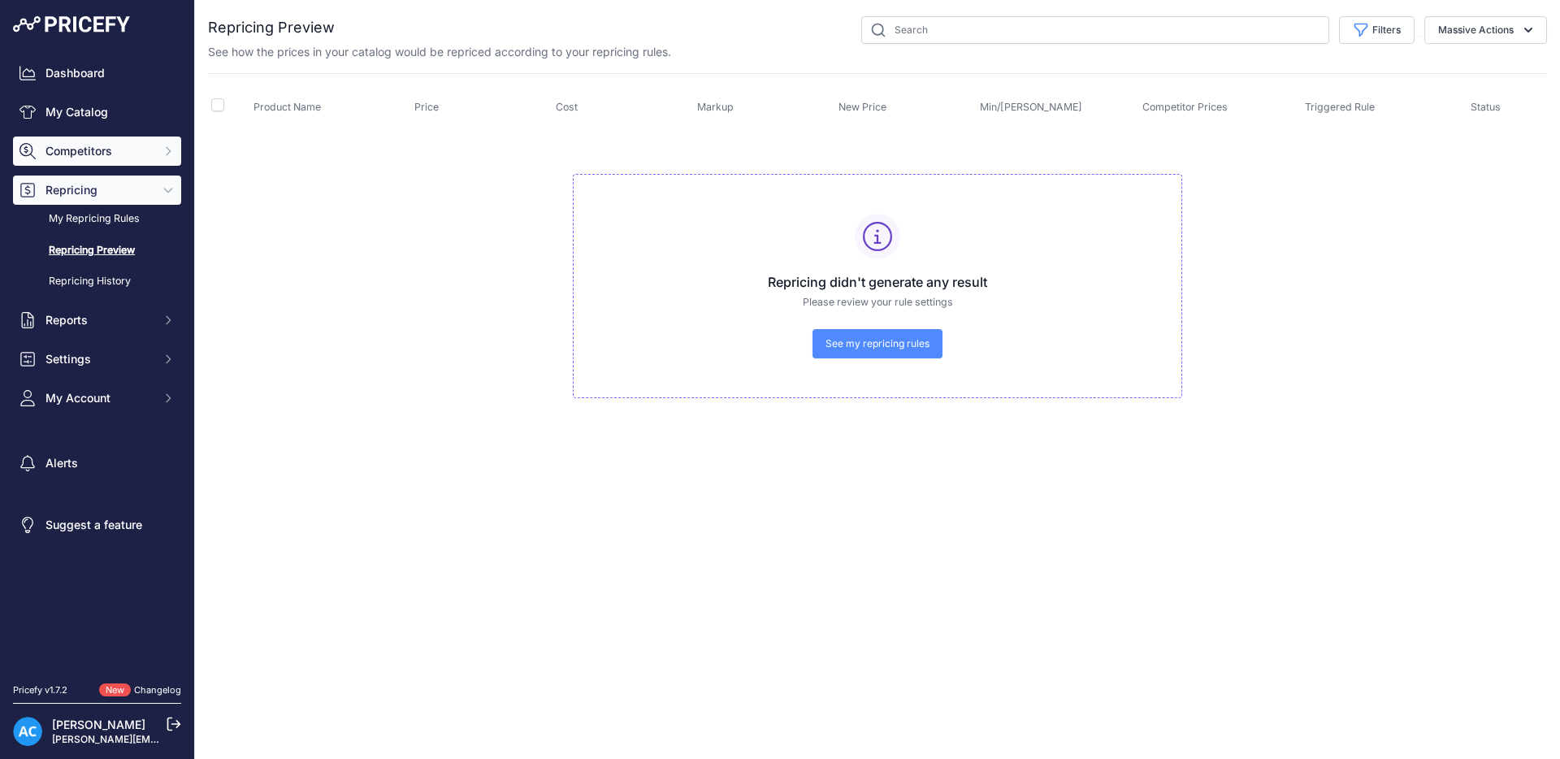
click at [93, 145] on span "Competitors" at bounding box center [99, 151] width 106 height 16
